Goal: Register for event/course: Sign up to attend an event or enroll in a course

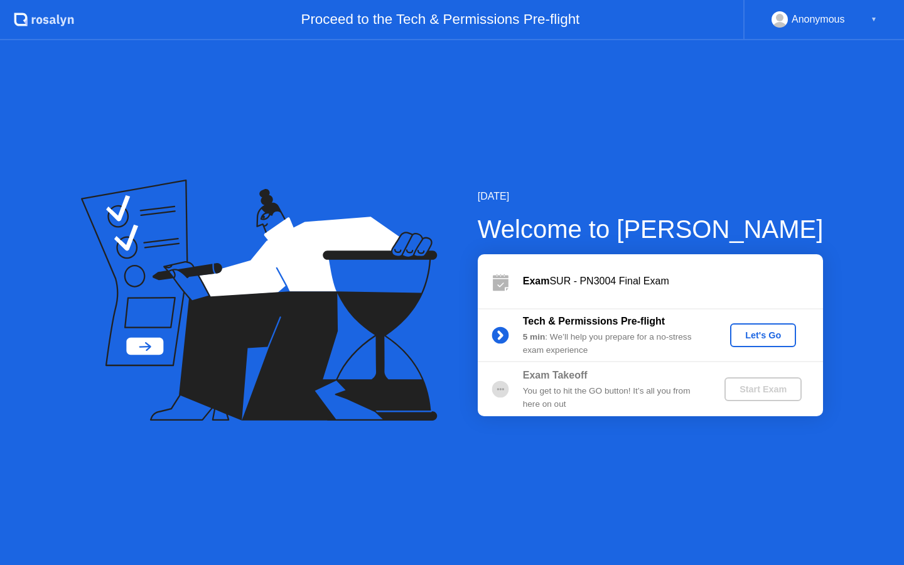
click at [747, 341] on button "Let's Go" at bounding box center [763, 335] width 66 height 24
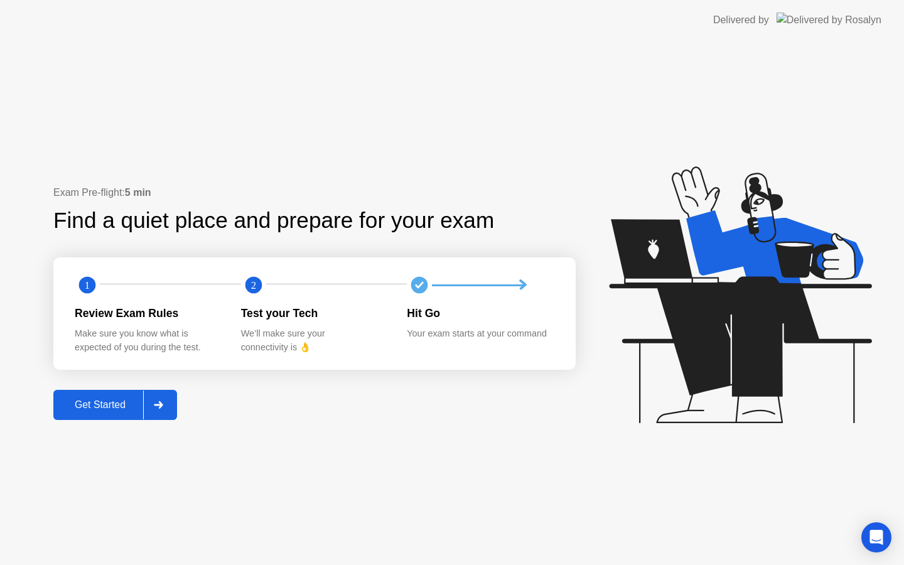
click at [110, 399] on div "Get Started" at bounding box center [100, 404] width 86 height 11
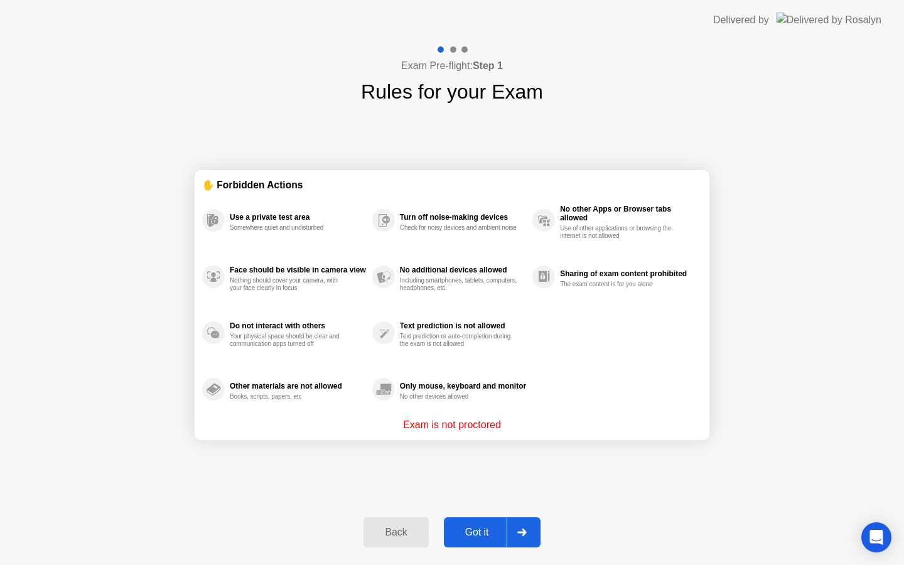
click at [451, 527] on div "Got it" at bounding box center [476, 532] width 59 height 11
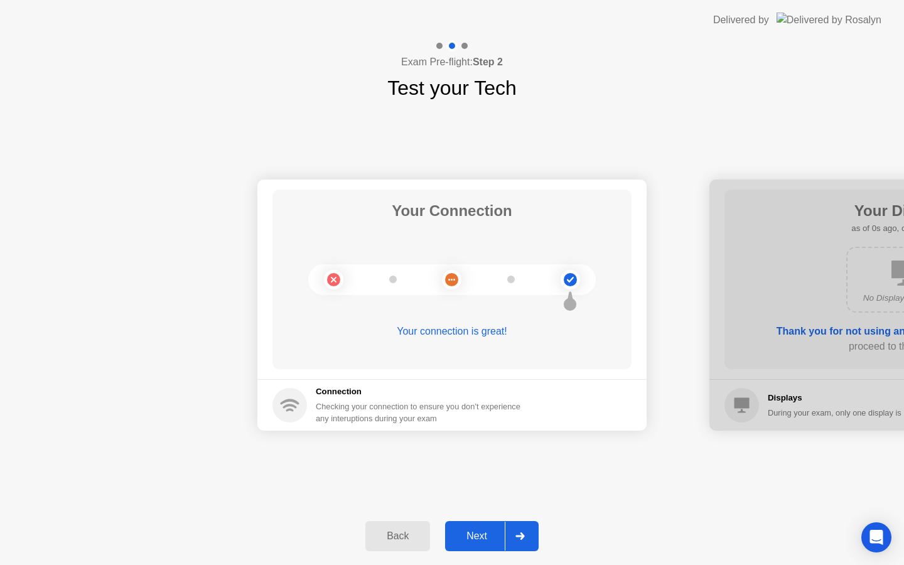
click at [480, 533] on div "Next" at bounding box center [477, 535] width 56 height 11
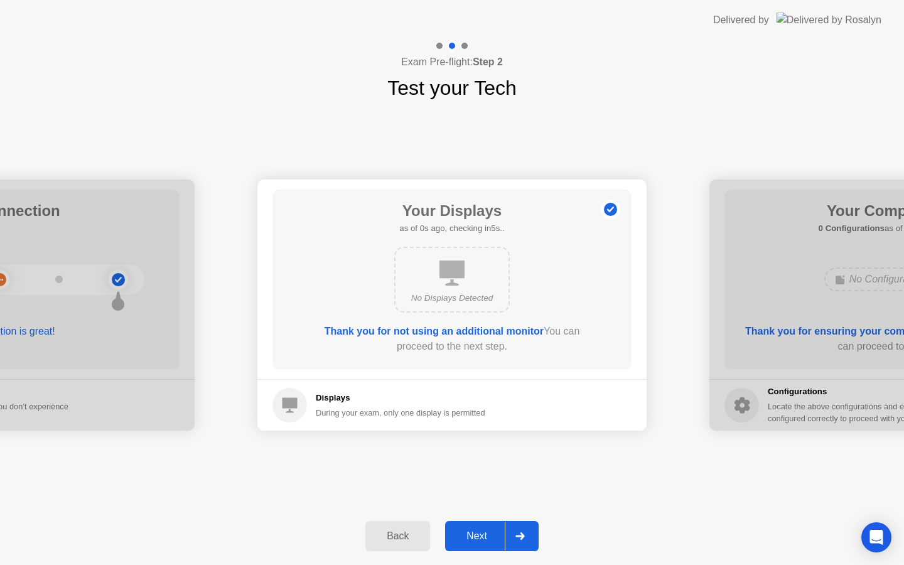
click at [480, 533] on div "Next" at bounding box center [477, 535] width 56 height 11
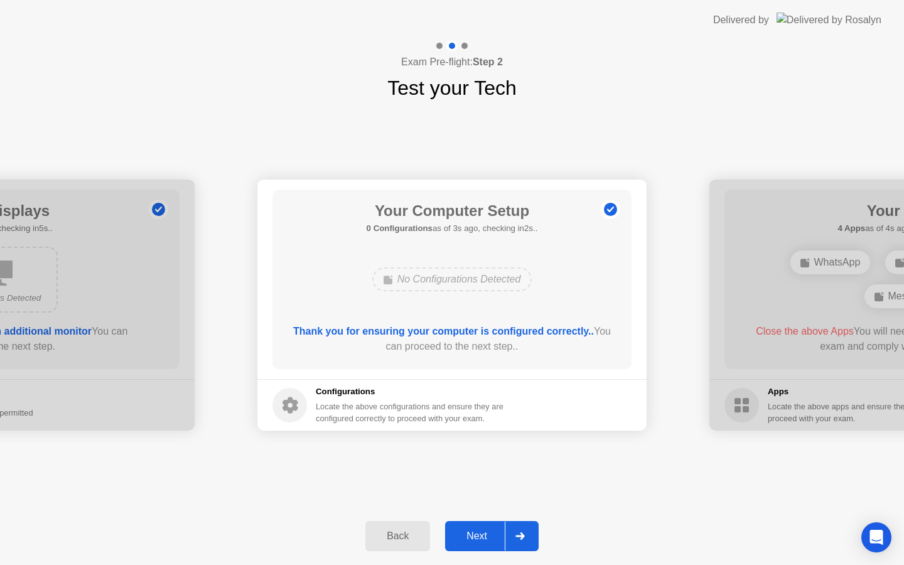
click at [480, 533] on div "Next" at bounding box center [477, 535] width 56 height 11
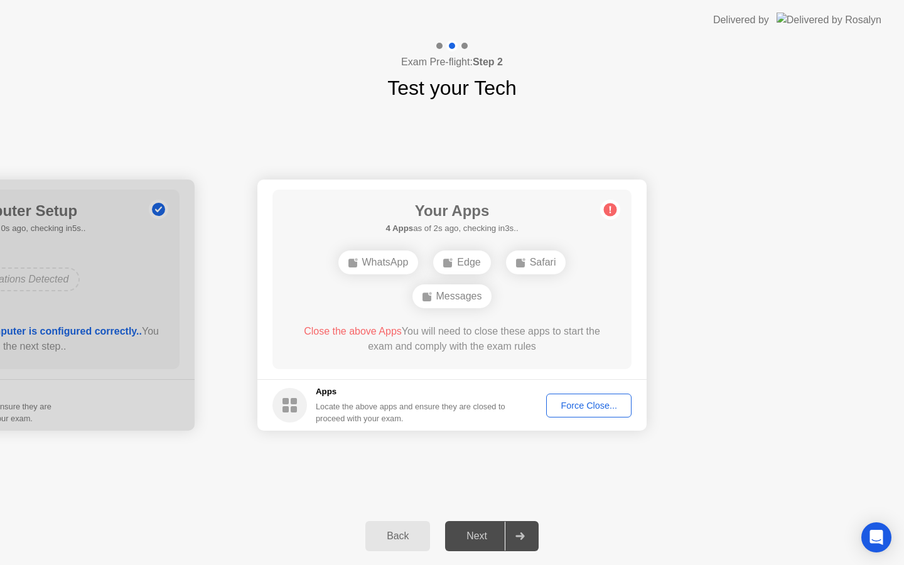
click at [571, 405] on div "Force Close..." at bounding box center [588, 405] width 77 height 10
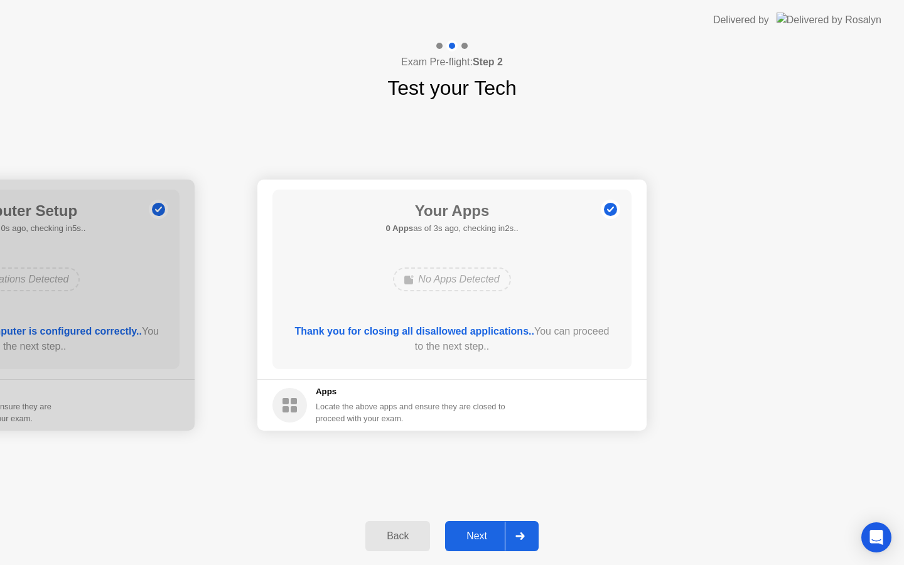
click at [471, 537] on div "Next" at bounding box center [477, 535] width 56 height 11
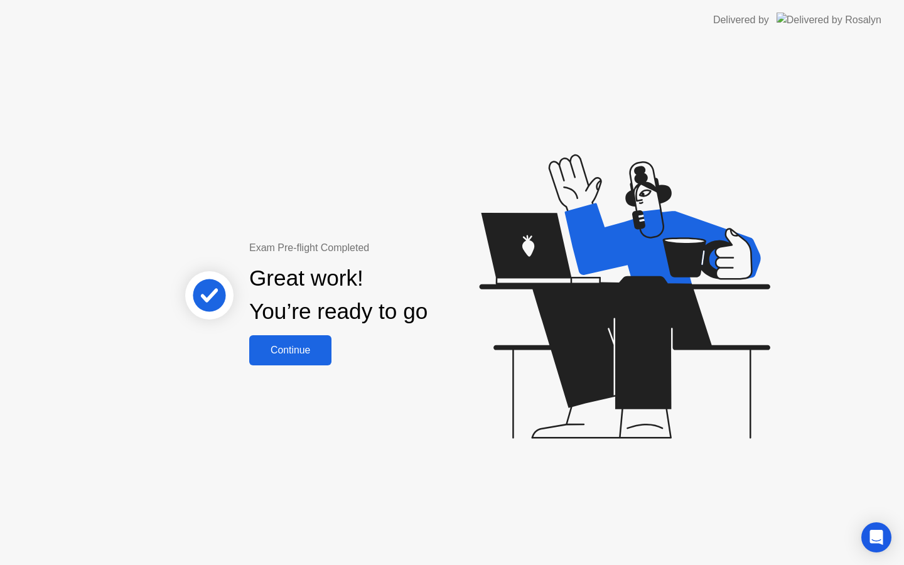
click at [277, 345] on div "Continue" at bounding box center [290, 350] width 75 height 11
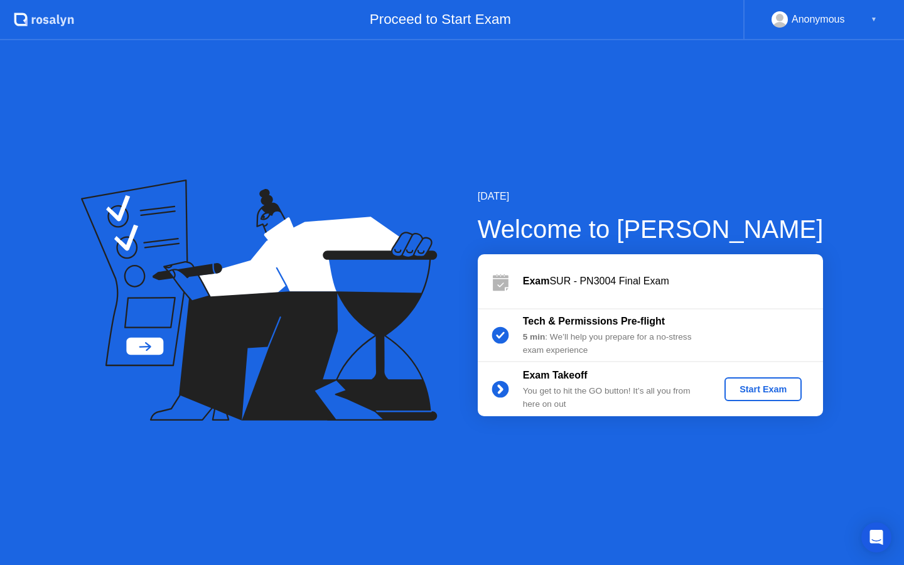
click at [743, 390] on div "Start Exam" at bounding box center [762, 389] width 67 height 10
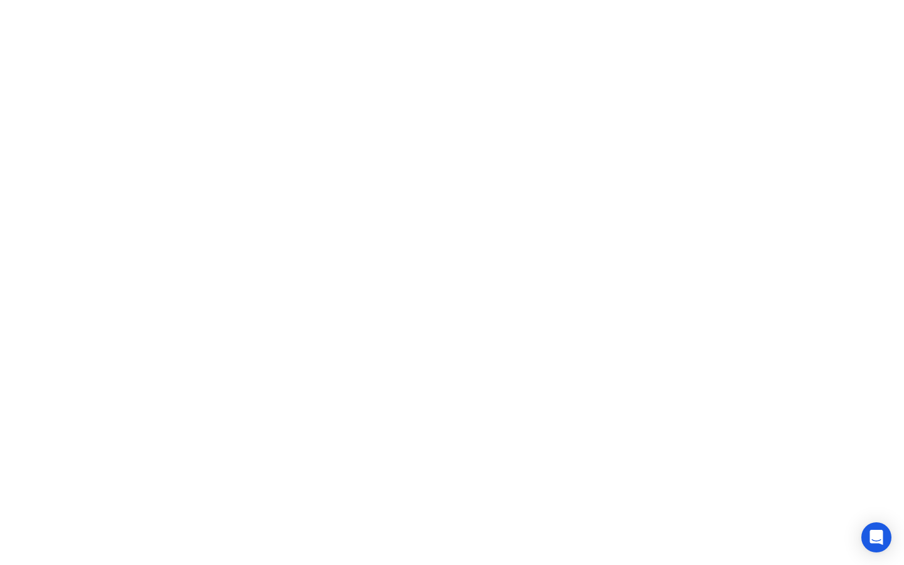
click div "Exam Rules"
click at [537, 545] on button "Exam Rules" at bounding box center [507, 544] width 67 height 11
